Goal: Information Seeking & Learning: Learn about a topic

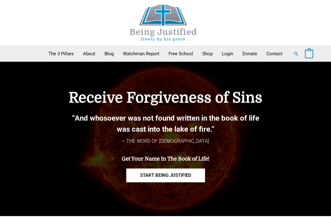
click at [108, 54] on link "Blog" at bounding box center [109, 53] width 18 height 15
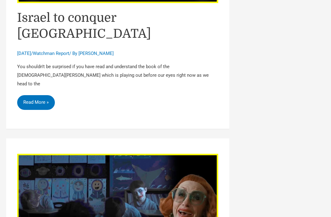
scroll to position [2452, 0]
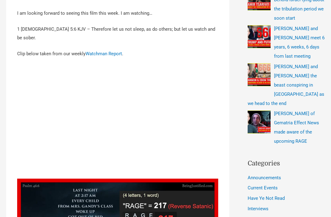
scroll to position [254, 0]
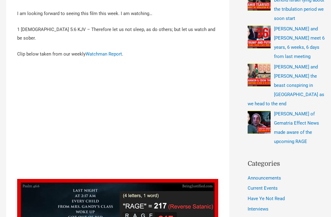
click at [102, 51] on link "Watchman Report" at bounding box center [103, 54] width 36 height 6
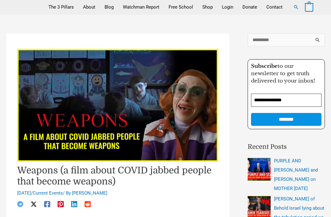
scroll to position [46, 0]
